Goal: Task Accomplishment & Management: Use online tool/utility

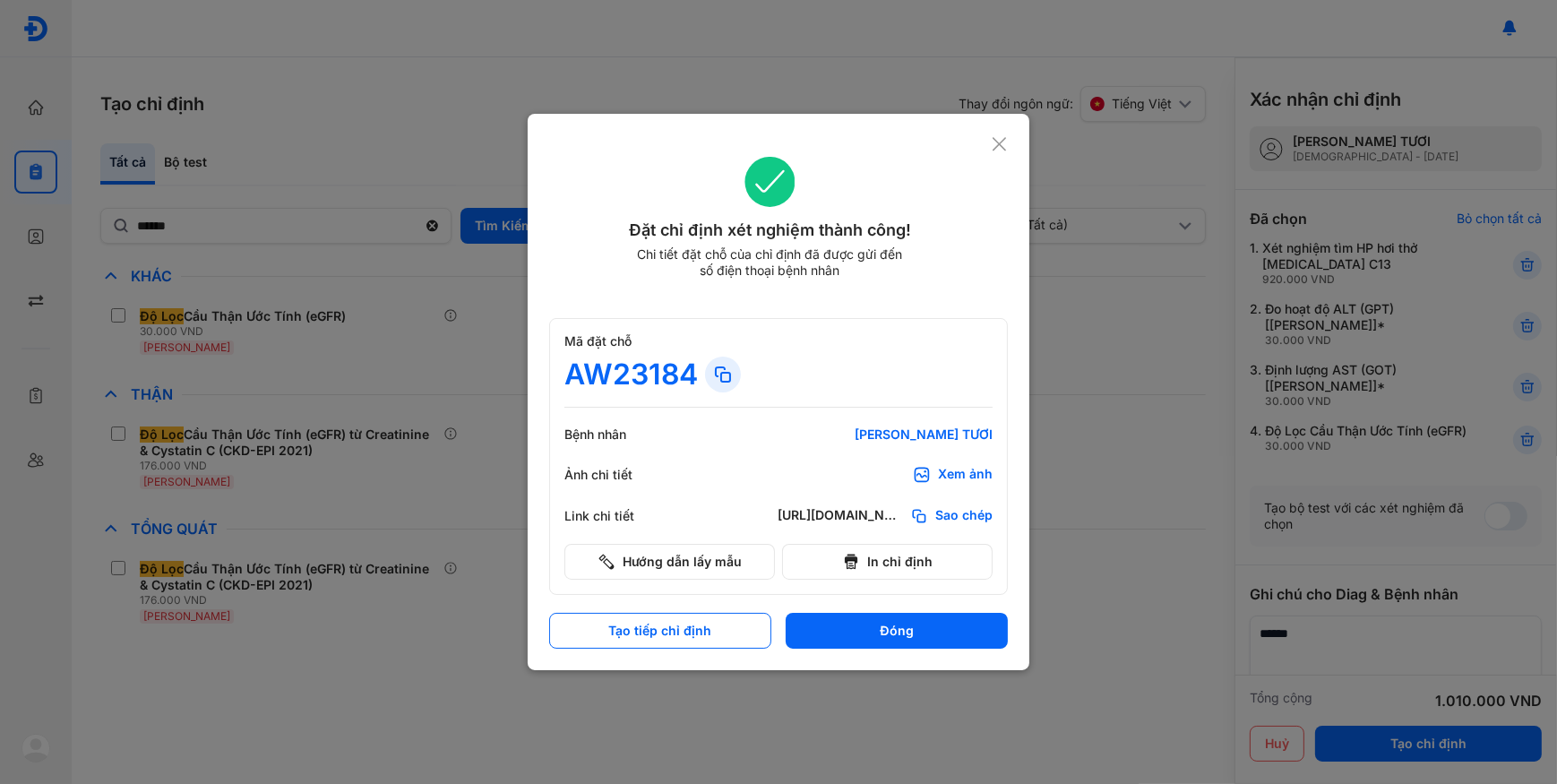
scroll to position [147, 0]
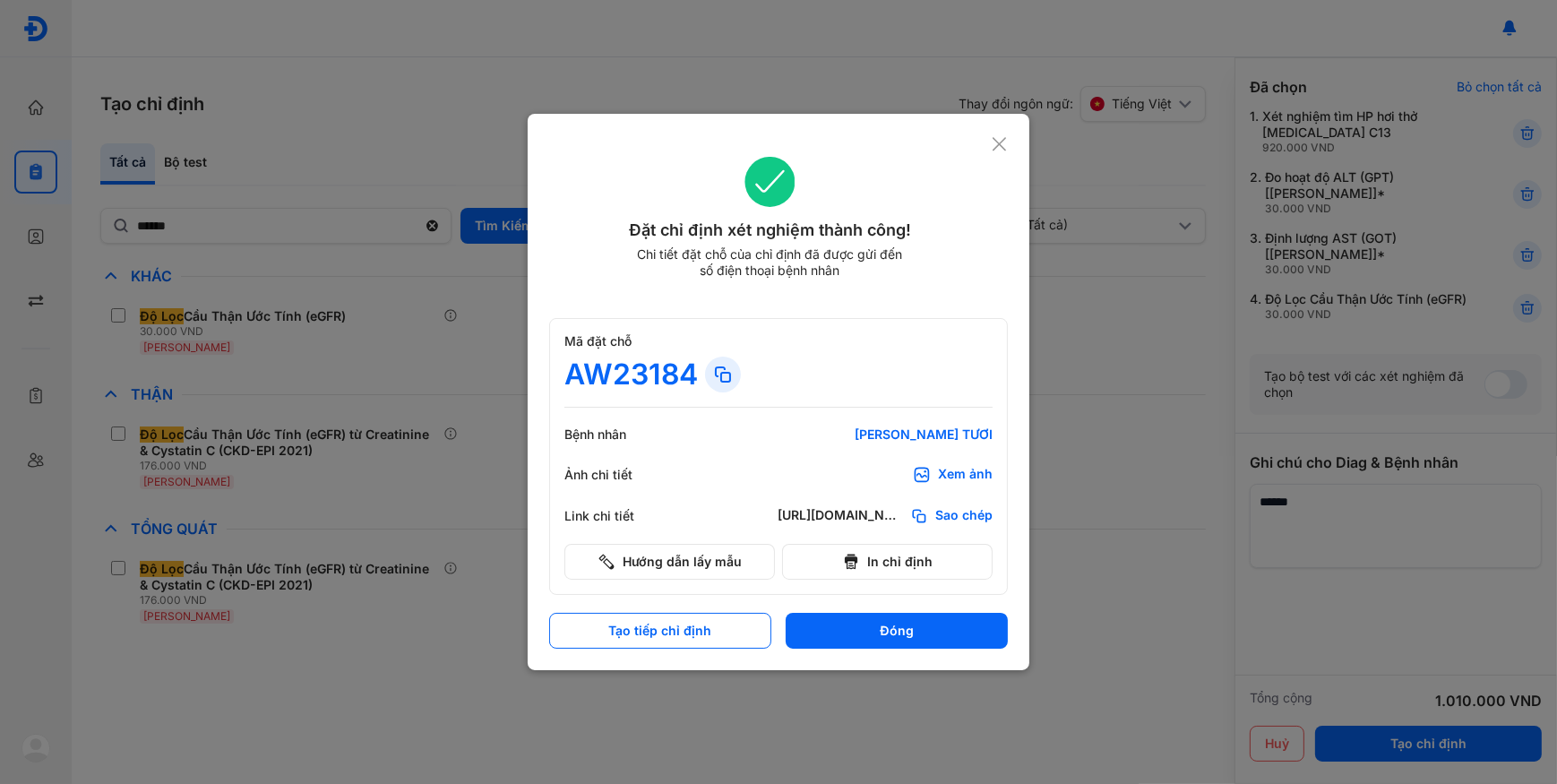
click at [993, 144] on icon at bounding box center [1000, 144] width 17 height 18
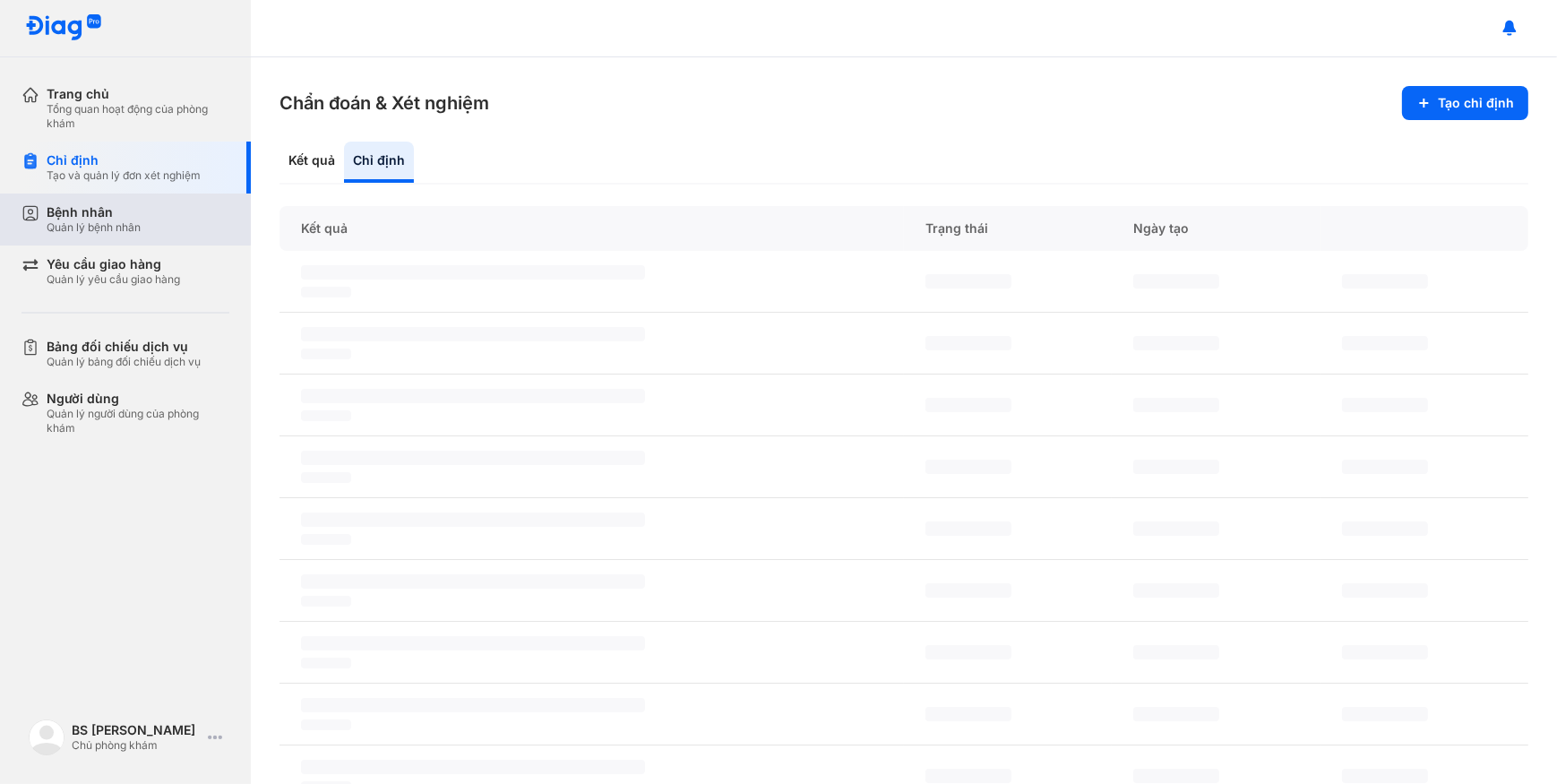
click at [140, 206] on div "Bệnh nhân" at bounding box center [93, 212] width 94 height 16
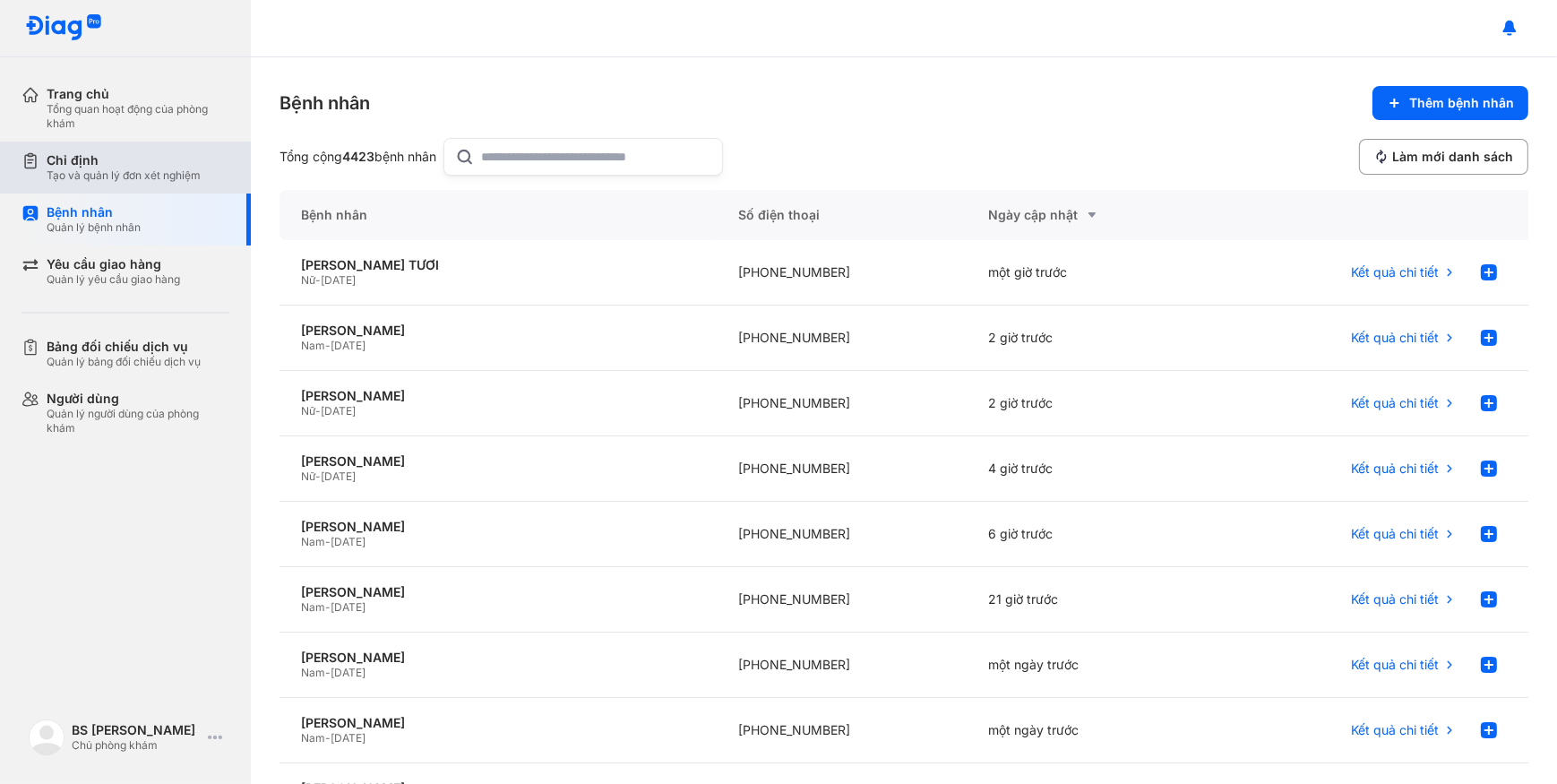
click at [95, 163] on div "Chỉ định" at bounding box center [123, 160] width 154 height 16
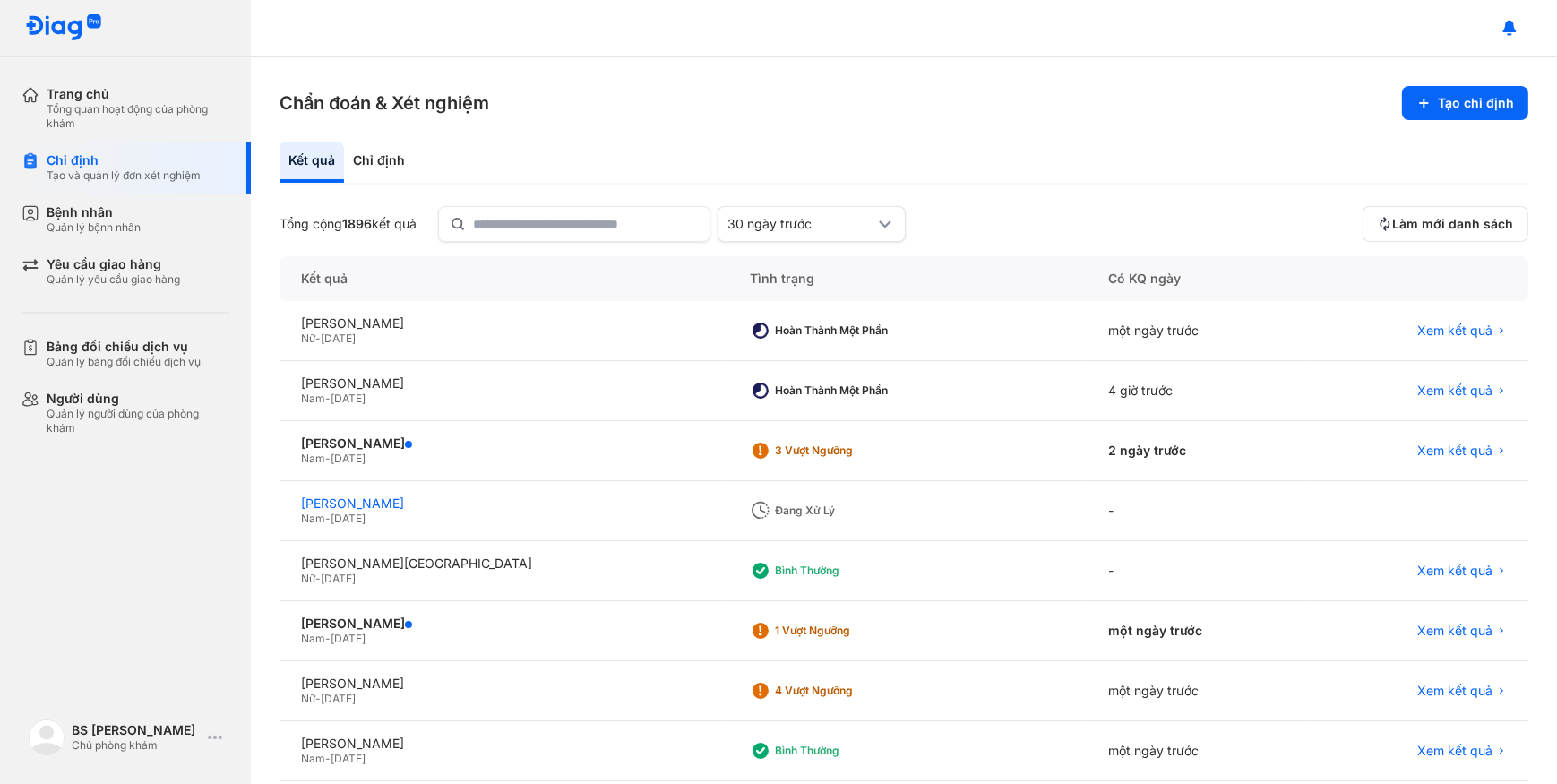
click at [481, 502] on div "[PERSON_NAME]" at bounding box center [503, 503] width 406 height 16
click at [482, 322] on div "[PERSON_NAME]" at bounding box center [503, 322] width 406 height 16
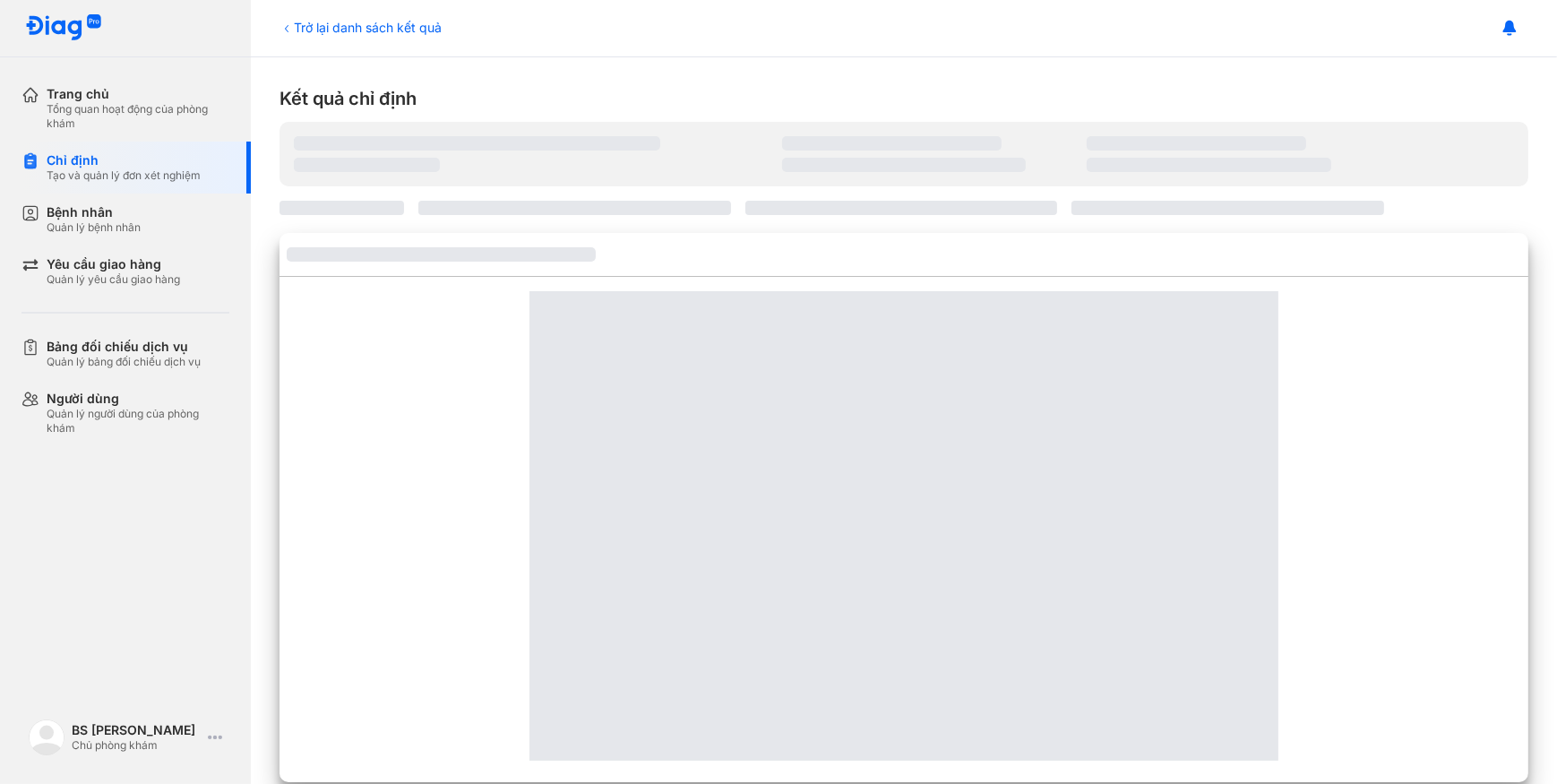
scroll to position [26, 0]
